Goal: Task Accomplishment & Management: Complete application form

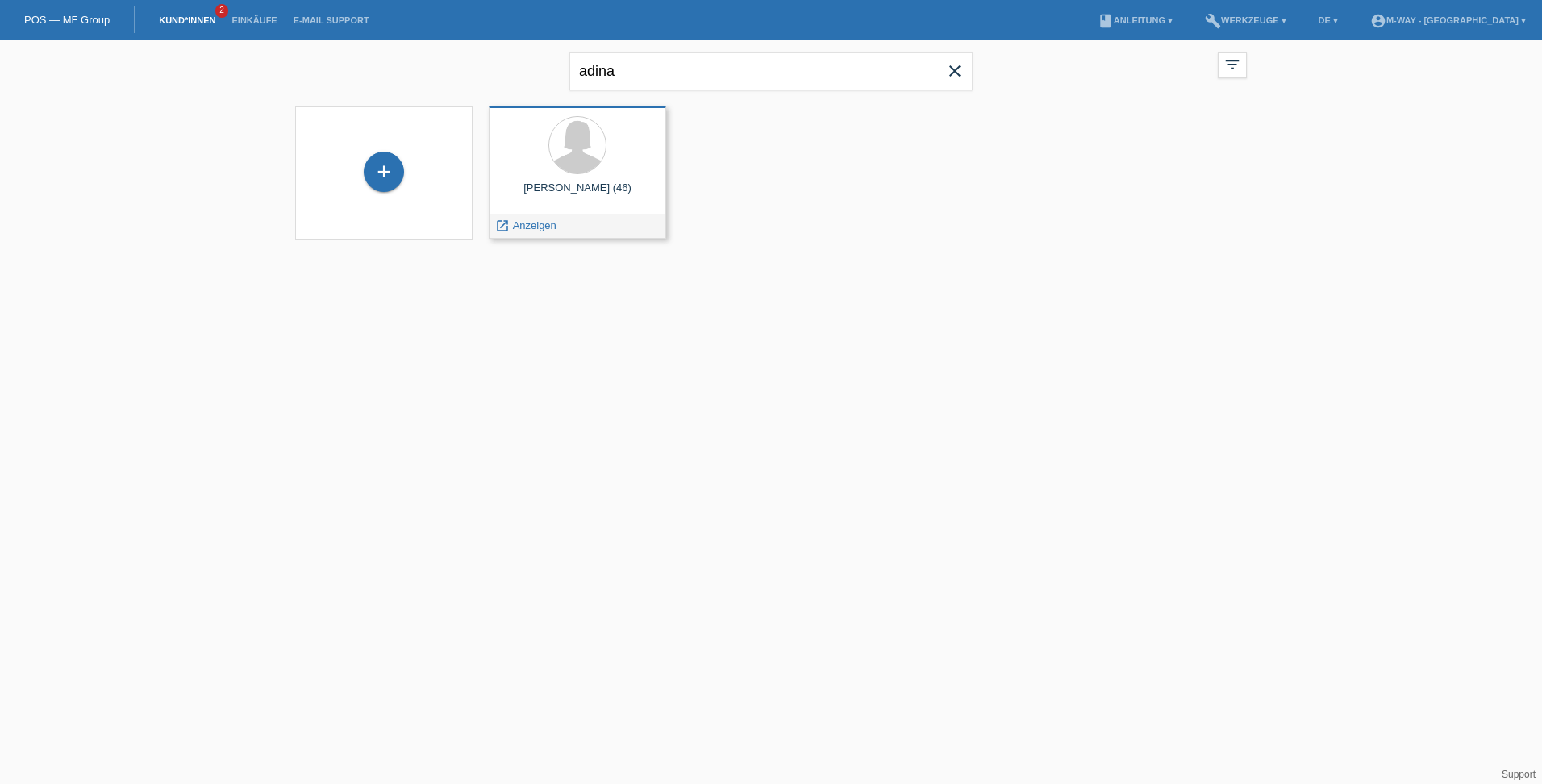
click at [537, 223] on span "Anzeigen" at bounding box center [534, 225] width 43 height 12
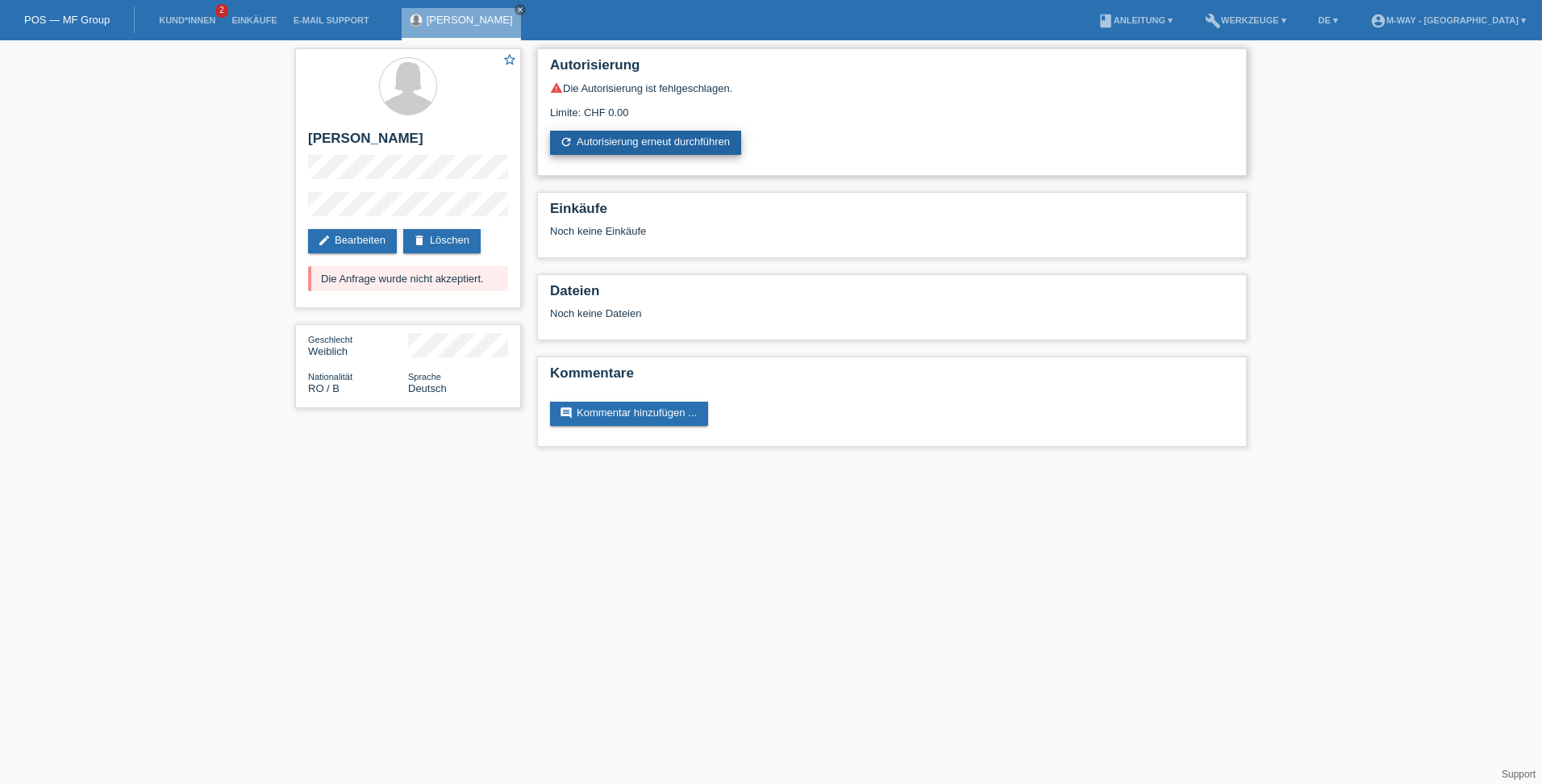
click at [643, 140] on link "refresh Autorisierung erneut durchführen" at bounding box center [645, 143] width 191 height 24
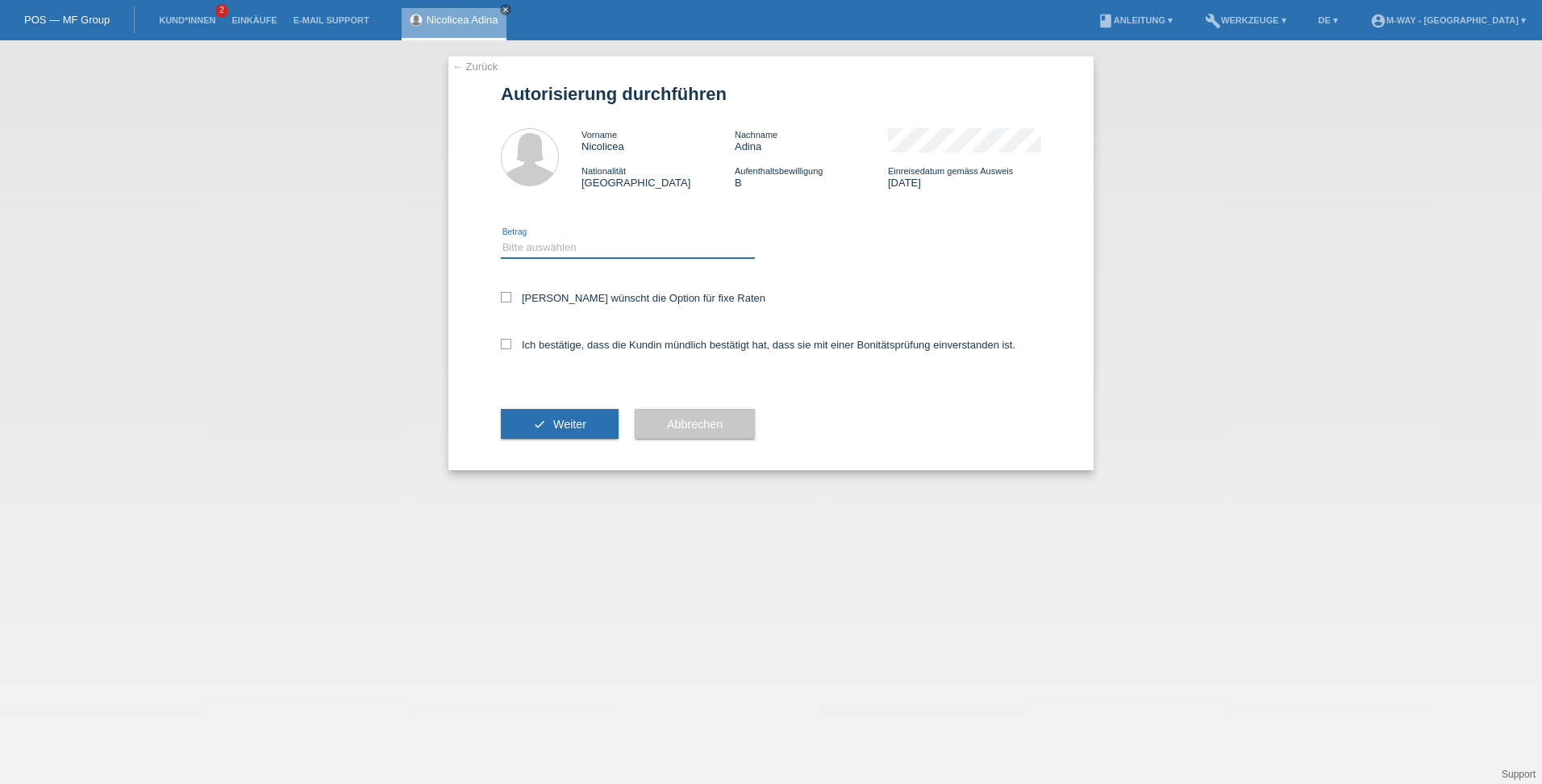
click at [533, 249] on select "Bitte auswählen CHF 1.00 - CHF 499.00 CHF 500.00 - CHF 1'999.00 CHF 2'000.00 - …" at bounding box center [628, 247] width 254 height 20
select select "3"
click at [500, 237] on select "Bitte auswählen CHF 1.00 - CHF 499.00 CHF 500.00 - CHF 1'999.00 CHF 2'000.00 - …" at bounding box center [628, 247] width 254 height 20
click at [505, 296] on icon at bounding box center [505, 297] width 10 height 10
click at [505, 296] on input "Kundin wünscht die Option für fixe Raten" at bounding box center [505, 297] width 10 height 10
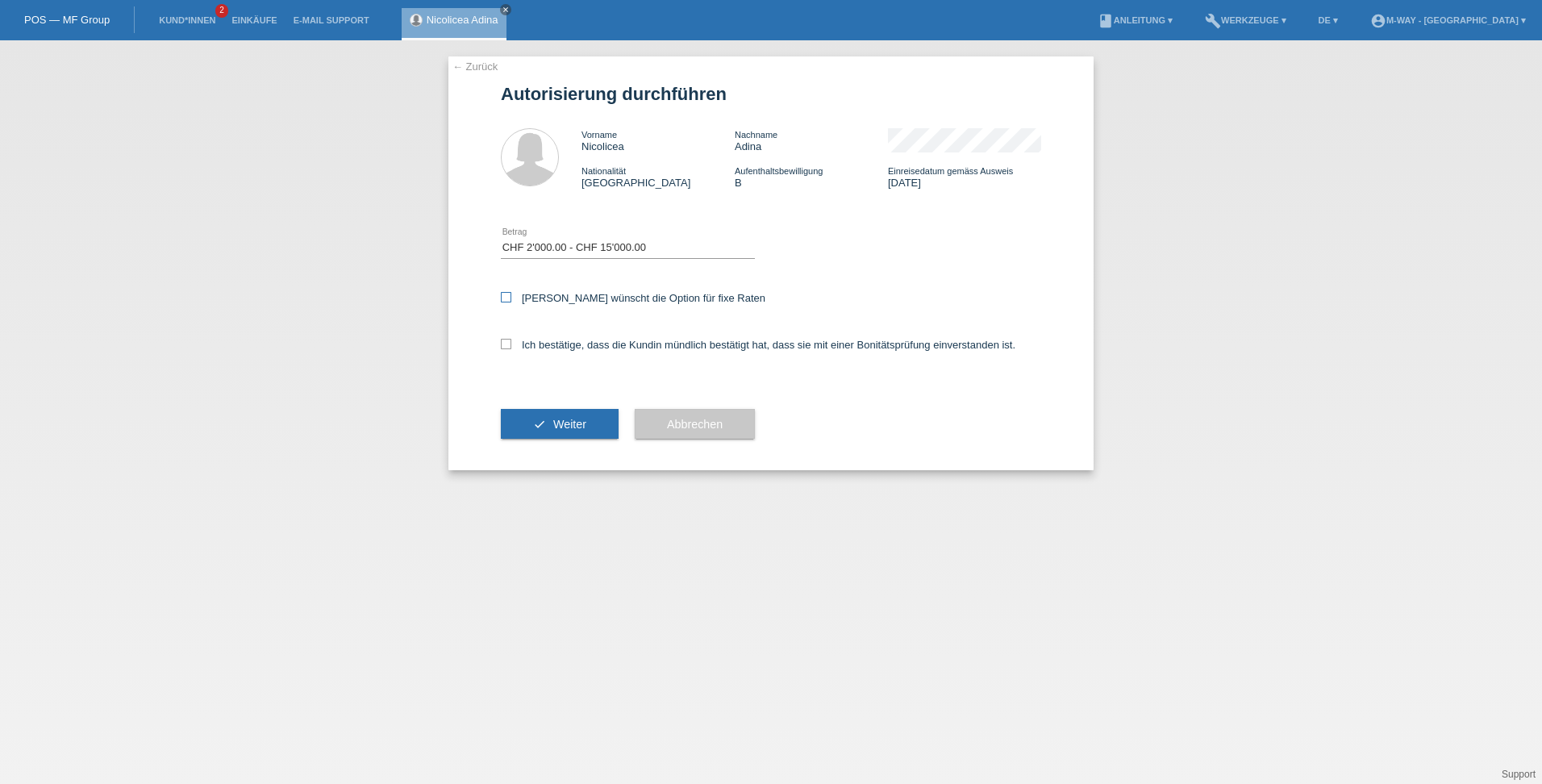
checkbox input "true"
drag, startPoint x: 505, startPoint y: 344, endPoint x: 517, endPoint y: 354, distance: 15.6
click at [505, 344] on icon at bounding box center [505, 343] width 10 height 10
click at [505, 344] on input "Ich bestätige, dass die Kundin mündlich bestätigt hat, dass sie mit einer Bonit…" at bounding box center [505, 343] width 10 height 10
checkbox input "true"
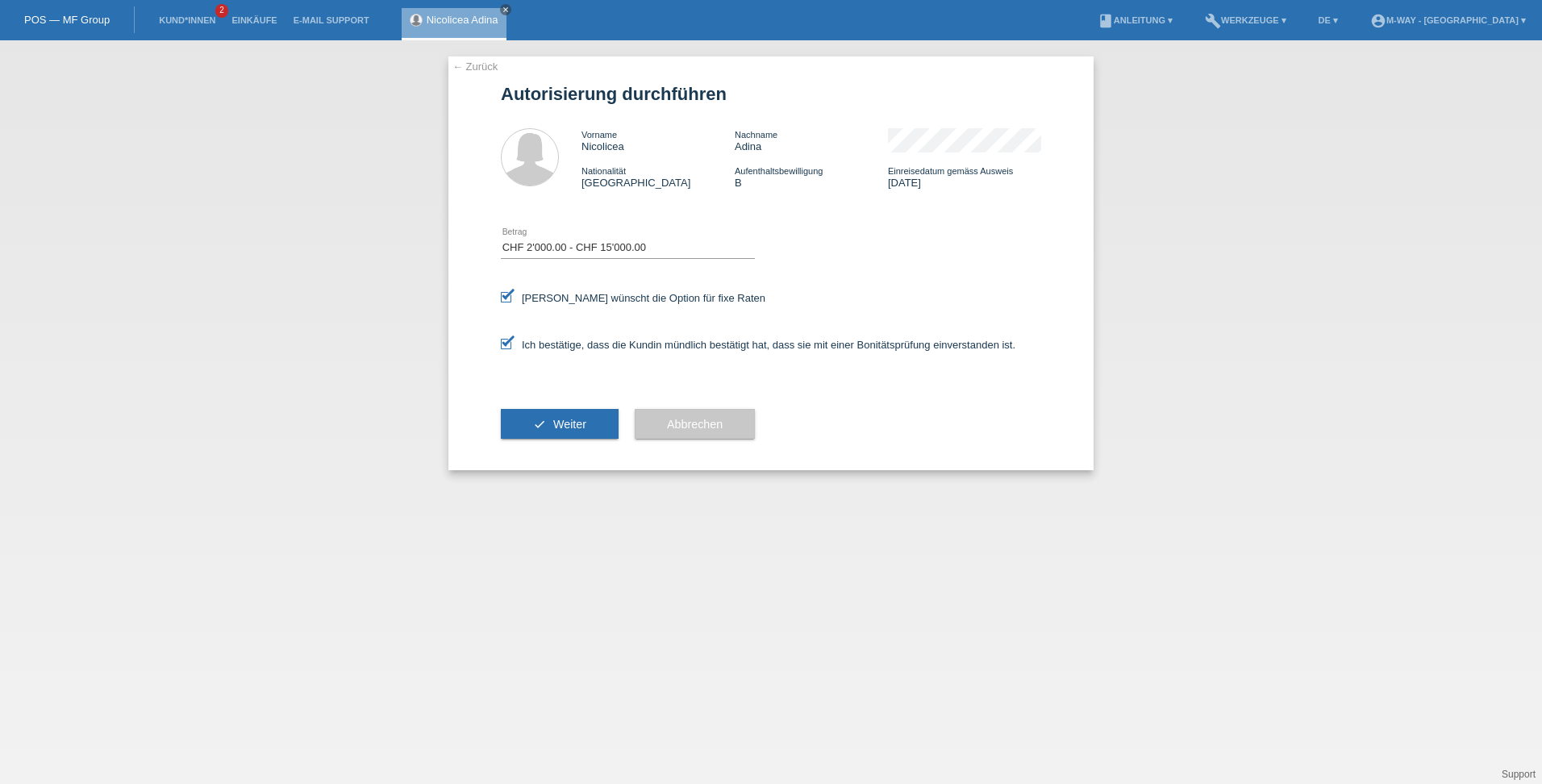
click at [538, 416] on button "check Weiter" at bounding box center [559, 424] width 118 height 31
